Goal: Find contact information

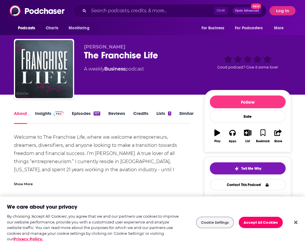
click at [74, 111] on link "Episodes 107" at bounding box center [86, 117] width 28 height 13
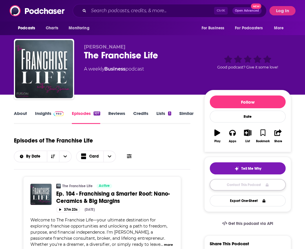
click at [245, 185] on link "Contact This Podcast" at bounding box center [248, 184] width 76 height 11
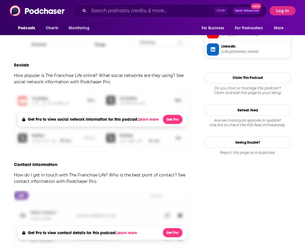
scroll to position [323, 0]
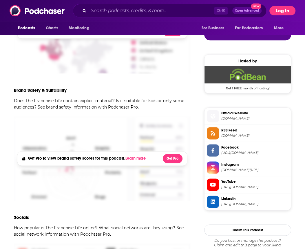
click at [284, 8] on button "Log In" at bounding box center [283, 10] width 26 height 9
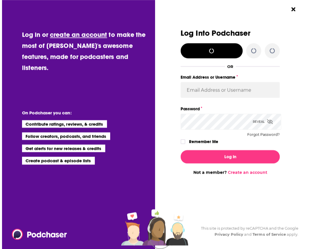
scroll to position [0, 0]
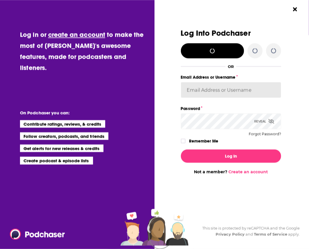
type input "[EMAIL_ADDRESS][DOMAIN_NAME]"
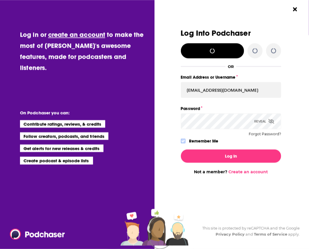
click at [182, 141] on icon "Dialog" at bounding box center [183, 141] width 3 height 3
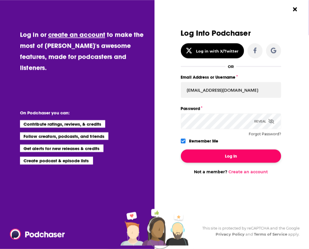
click at [209, 152] on button "Log In" at bounding box center [231, 155] width 100 height 13
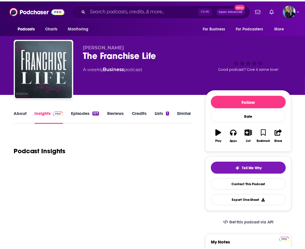
scroll to position [323, 0]
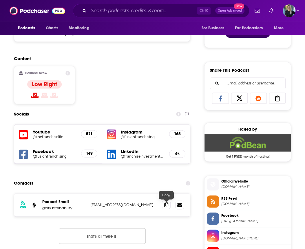
click at [165, 204] on icon at bounding box center [166, 204] width 4 height 5
click at [166, 204] on icon at bounding box center [166, 204] width 4 height 5
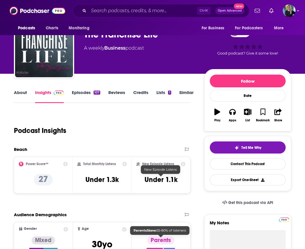
scroll to position [0, 0]
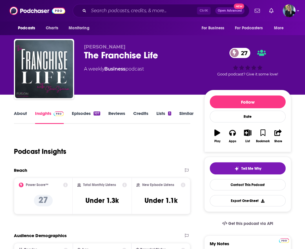
click at [132, 159] on div "Podcast Insights" at bounding box center [100, 148] width 172 height 30
click at [185, 59] on div "The Franchise Life 27" at bounding box center [139, 55] width 111 height 11
click at [104, 11] on input "Search podcasts, credits, & more..." at bounding box center [143, 10] width 109 height 9
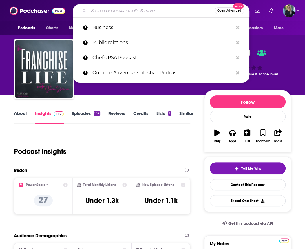
paste input "Franchise Masters"
type input "Franchise Masters"
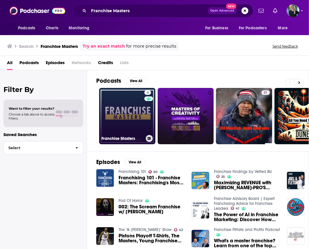
click at [122, 115] on link "4 Franchise Masters" at bounding box center [127, 116] width 56 height 56
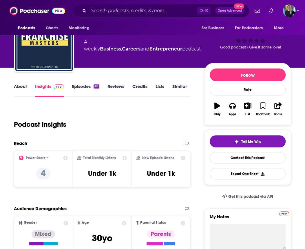
scroll to position [44, 0]
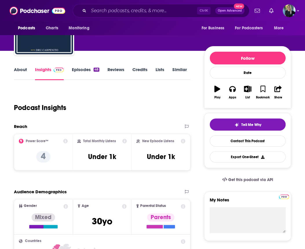
click at [84, 67] on link "Episodes 48" at bounding box center [86, 73] width 28 height 13
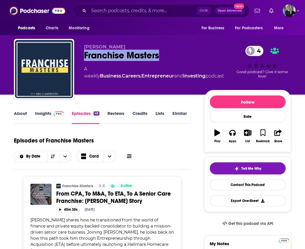
drag, startPoint x: 131, startPoint y: 56, endPoint x: 84, endPoint y: 56, distance: 47.0
click at [84, 56] on div "[PERSON_NAME] Franchise Masters 4 A weekly Business , Careers , Entrepreneur an…" at bounding box center [153, 70] width 278 height 63
copy h2 "Franchise Masters"
click at [240, 186] on link "Contact This Podcast" at bounding box center [248, 184] width 76 height 11
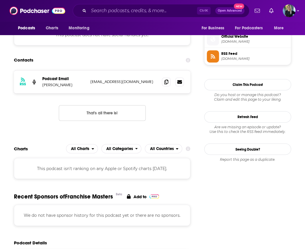
scroll to position [383, 0]
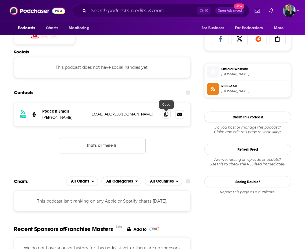
click at [166, 114] on icon at bounding box center [166, 114] width 4 height 5
